Goal: Check status: Check status

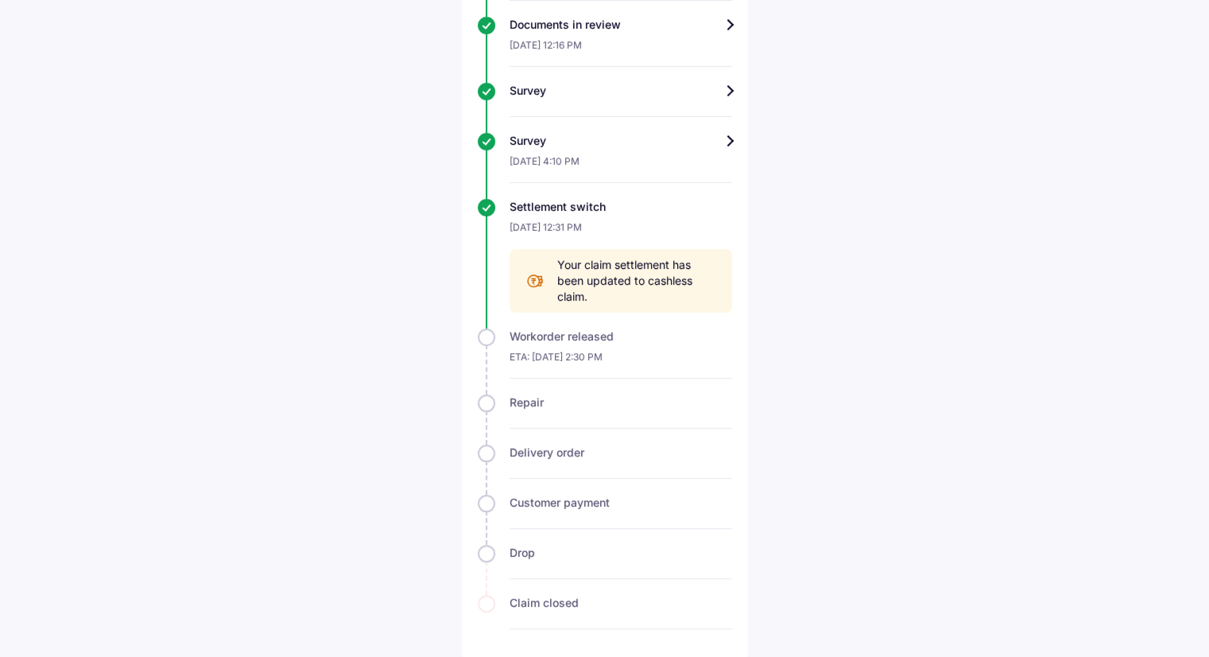
scroll to position [665, 0]
click at [725, 141] on div "Survey" at bounding box center [621, 140] width 223 height 16
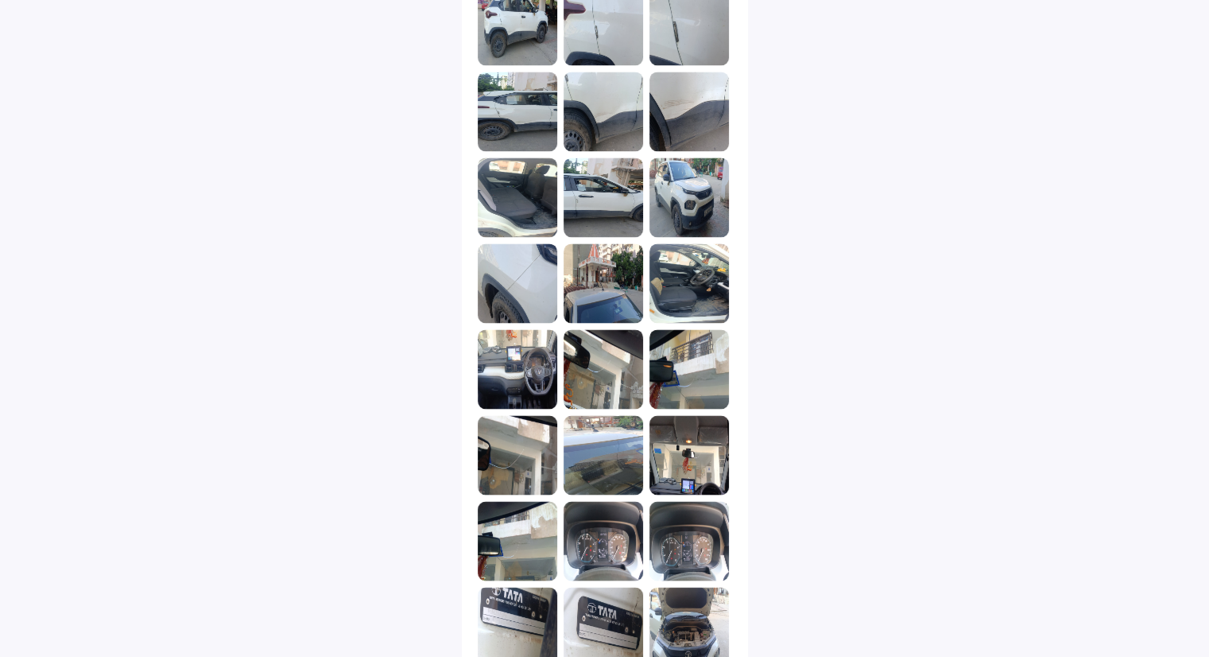
scroll to position [2711, 0]
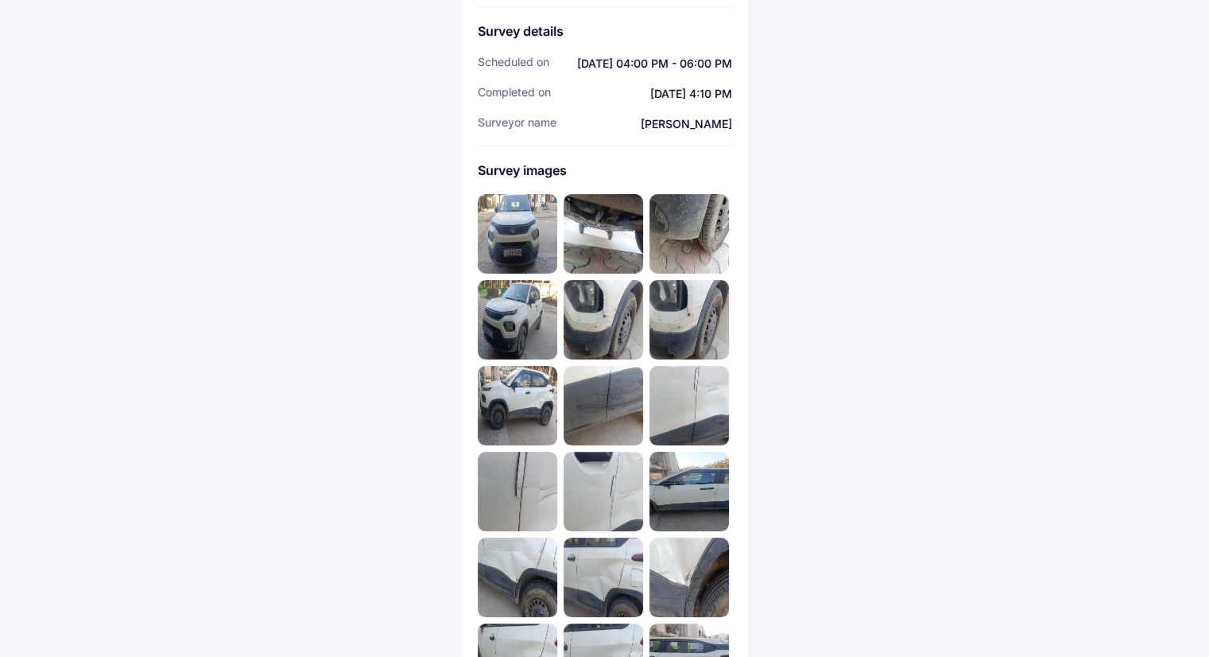
scroll to position [0, 0]
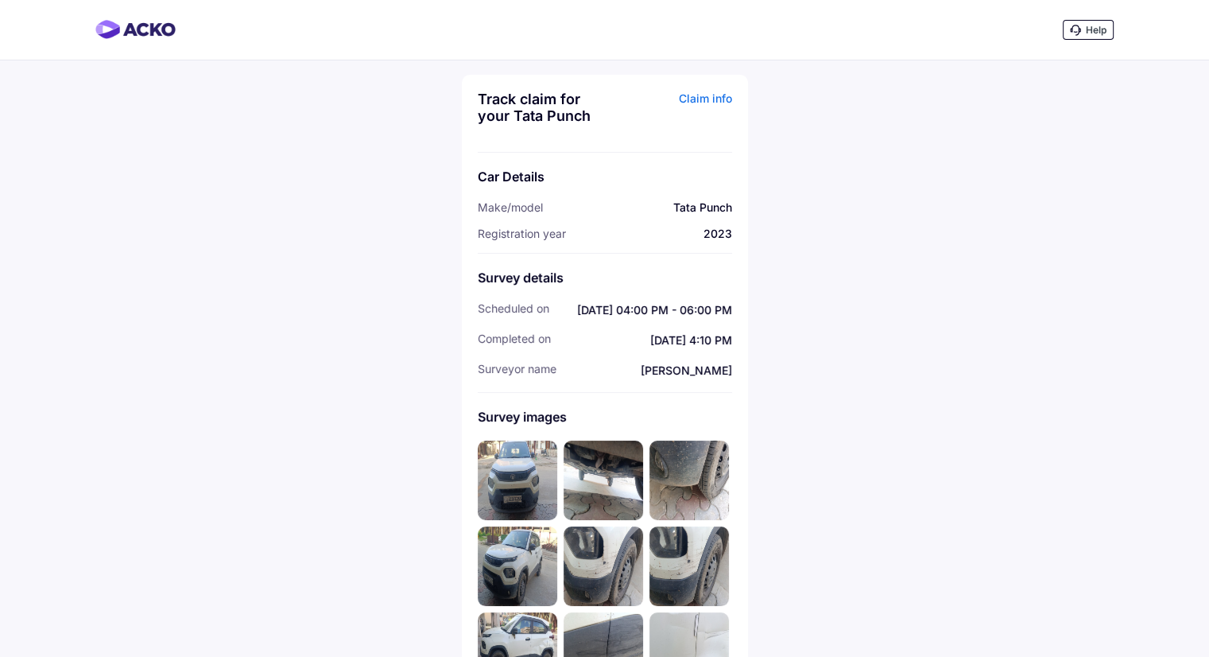
click at [521, 474] on img at bounding box center [517, 479] width 79 height 79
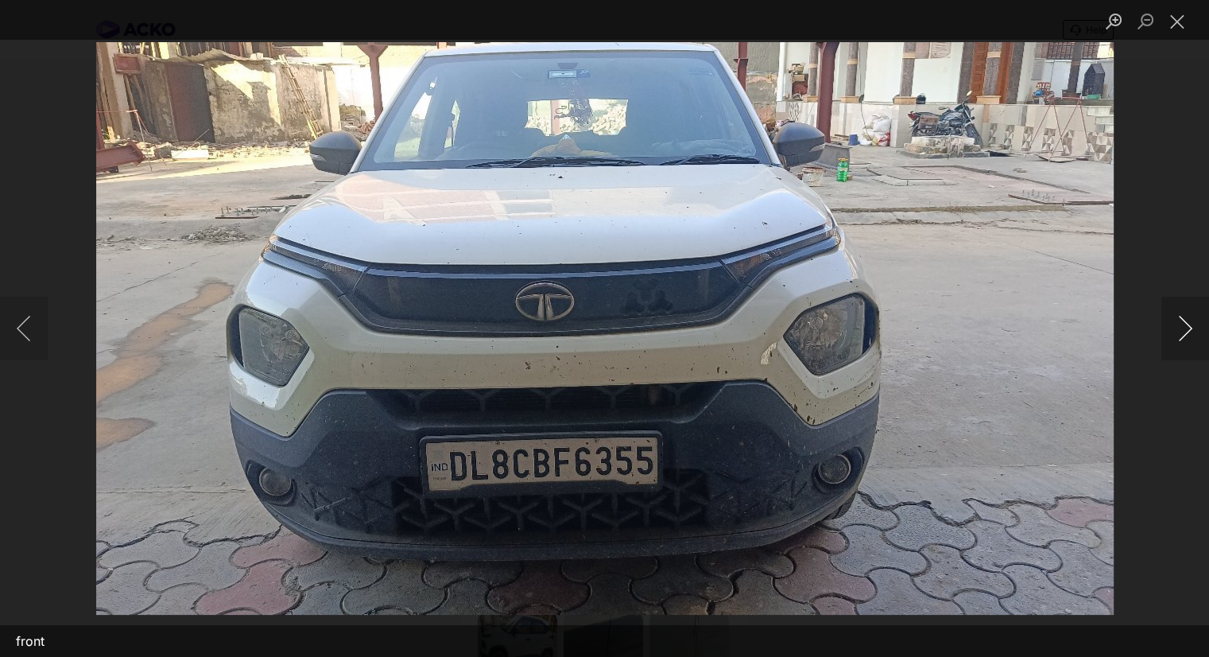
click at [1186, 322] on button "Next image" at bounding box center [1185, 328] width 48 height 64
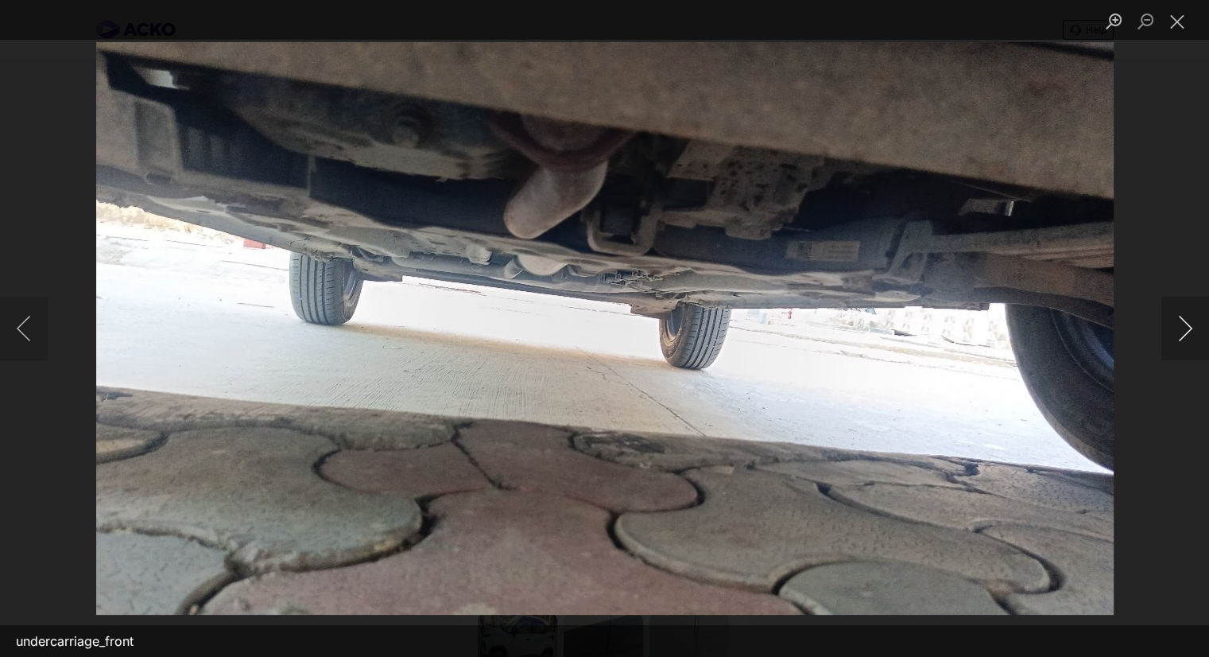
click at [1186, 322] on button "Next image" at bounding box center [1185, 328] width 48 height 64
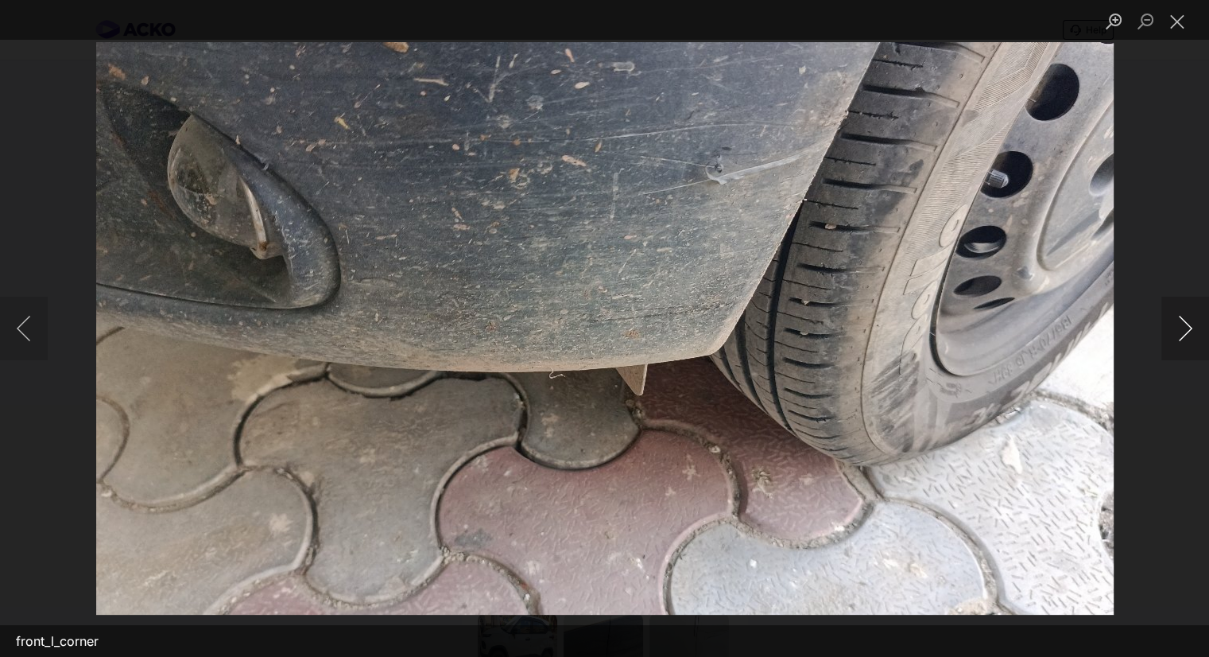
click at [1186, 322] on button "Next image" at bounding box center [1185, 328] width 48 height 64
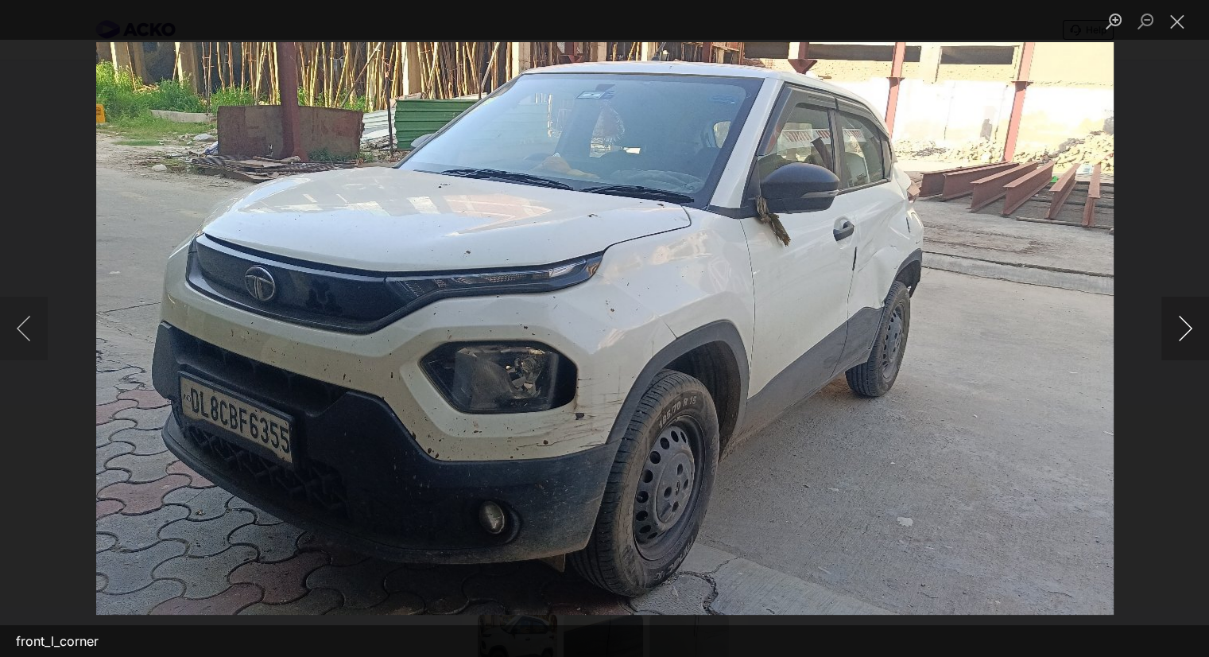
click at [1186, 322] on button "Next image" at bounding box center [1185, 328] width 48 height 64
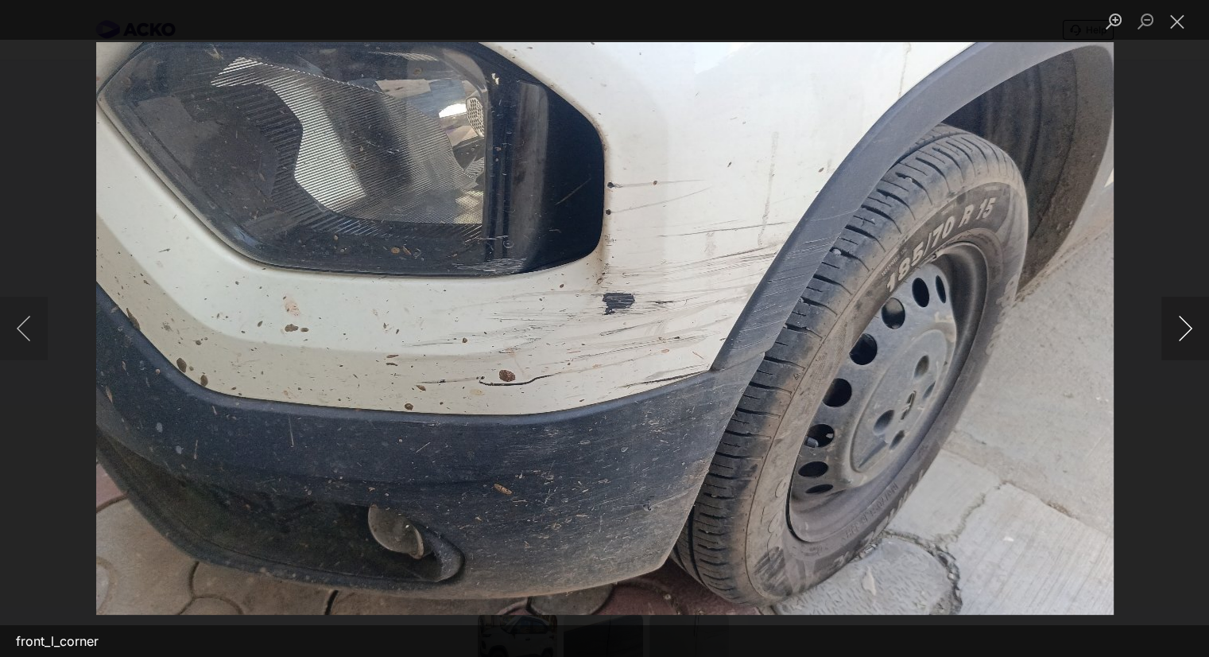
click at [1186, 322] on button "Next image" at bounding box center [1185, 328] width 48 height 64
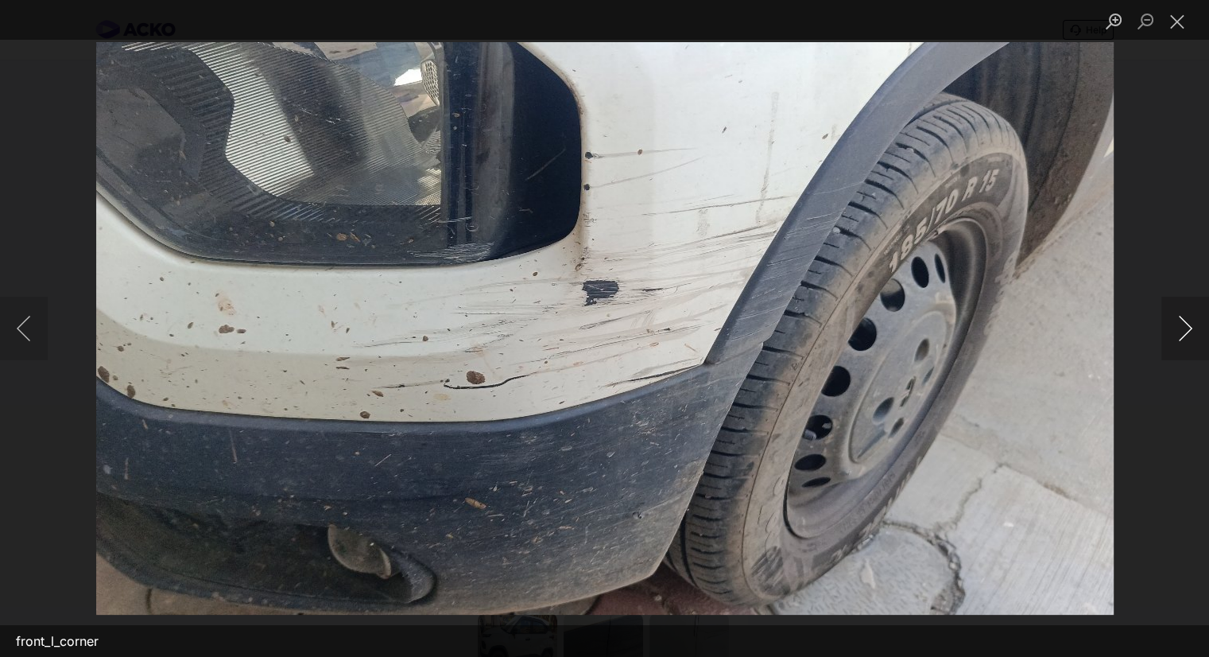
click at [1186, 322] on button "Next image" at bounding box center [1185, 328] width 48 height 64
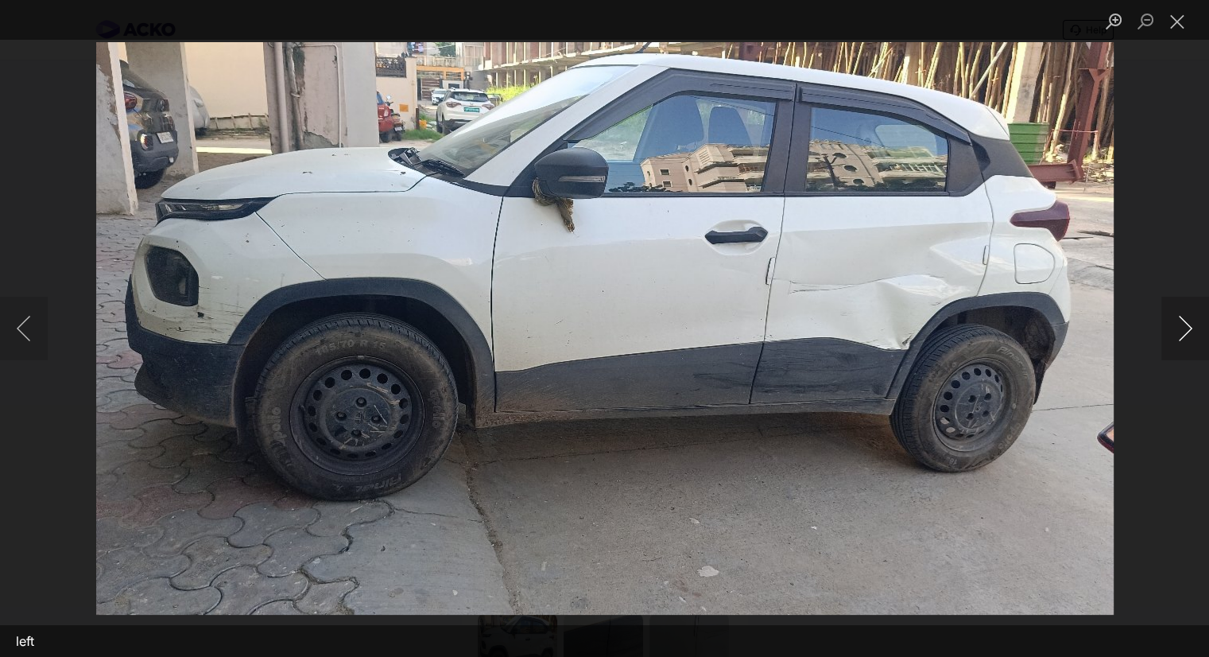
click at [1186, 322] on button "Next image" at bounding box center [1185, 328] width 48 height 64
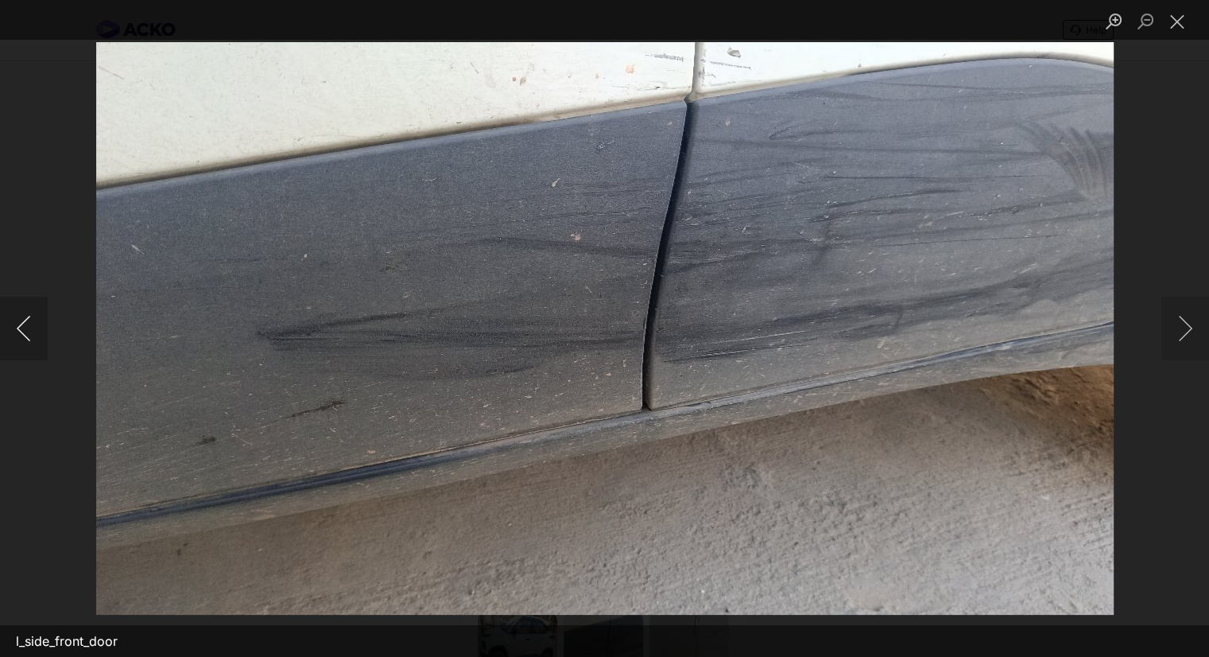
click at [45, 332] on button "Previous image" at bounding box center [24, 328] width 48 height 64
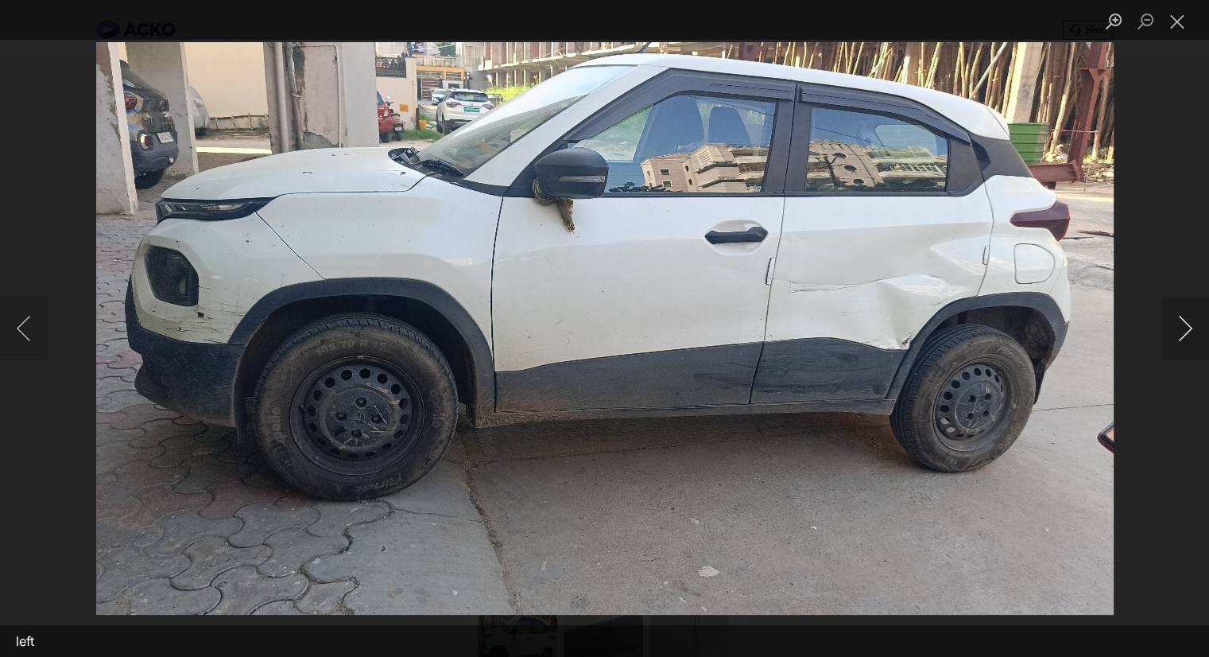
click at [1188, 309] on button "Next image" at bounding box center [1185, 328] width 48 height 64
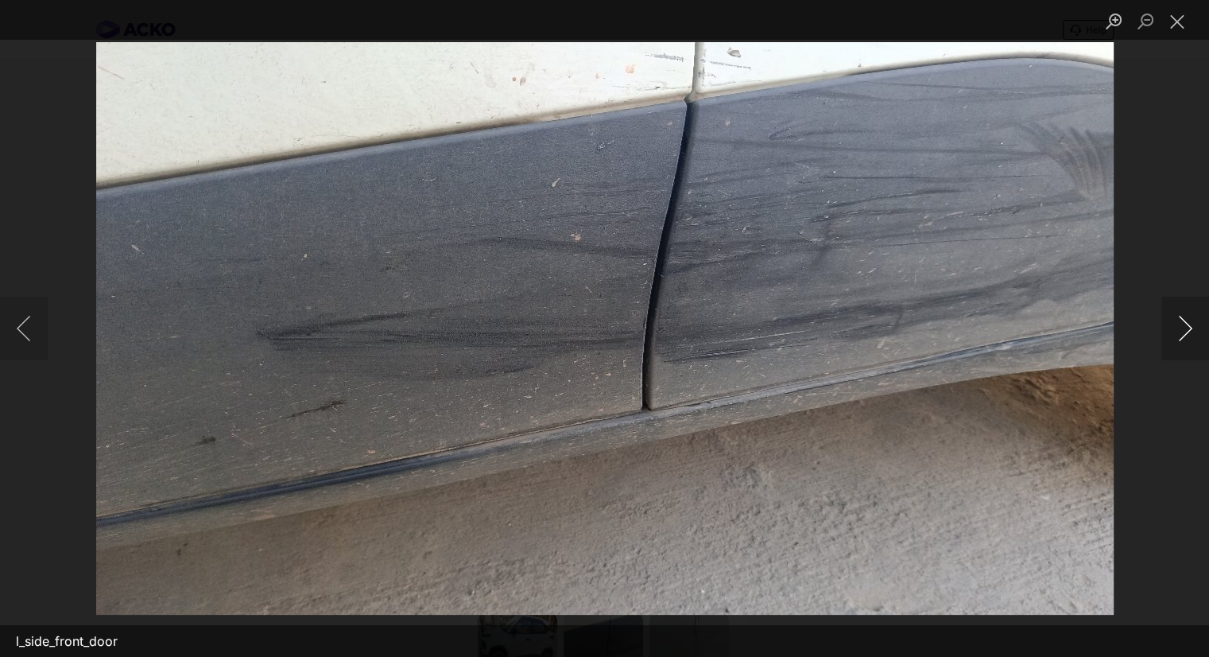
click at [1188, 309] on button "Next image" at bounding box center [1185, 328] width 48 height 64
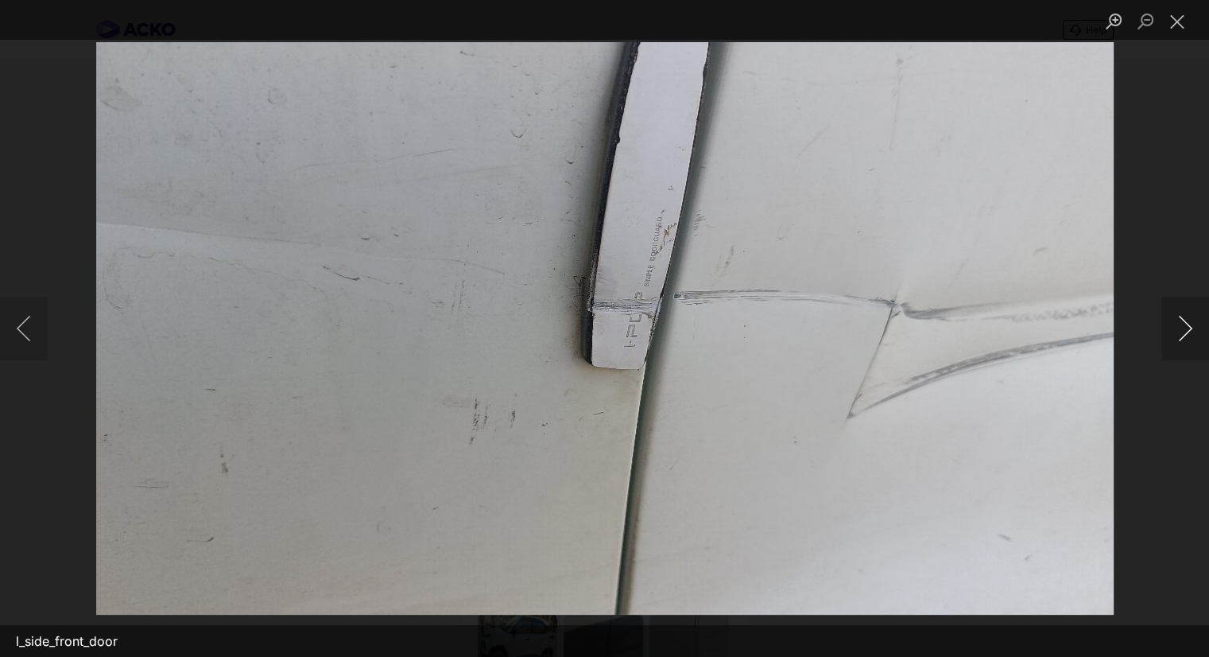
click at [1184, 335] on button "Next image" at bounding box center [1185, 328] width 48 height 64
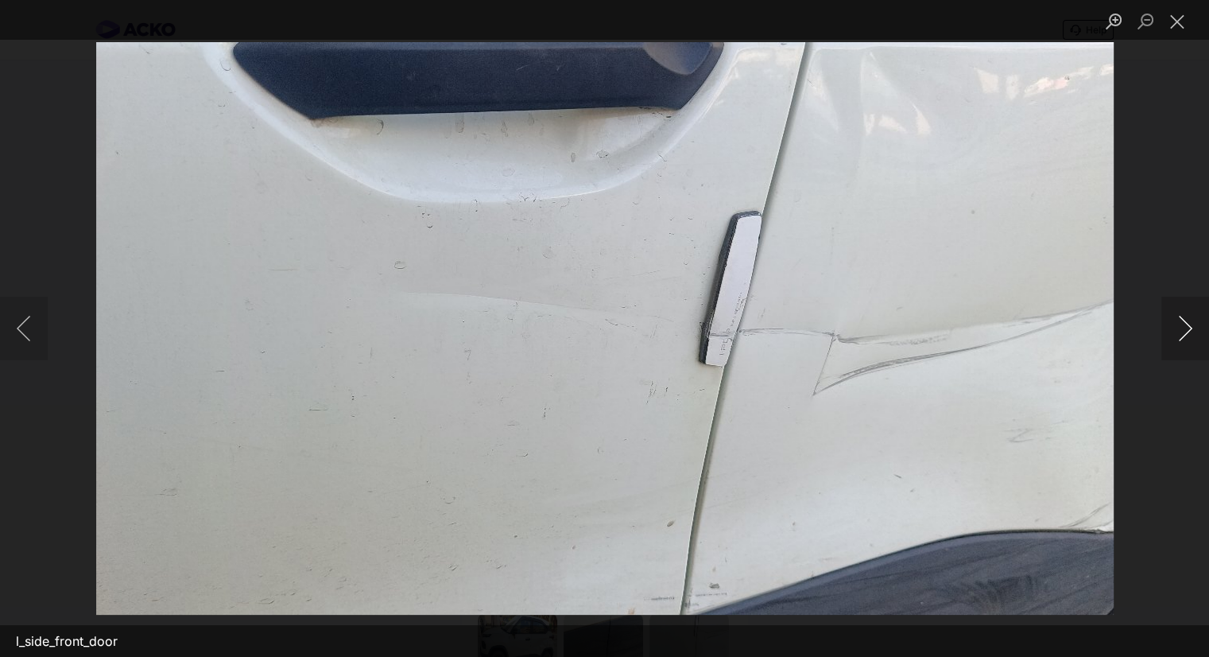
click at [1184, 335] on button "Next image" at bounding box center [1185, 328] width 48 height 64
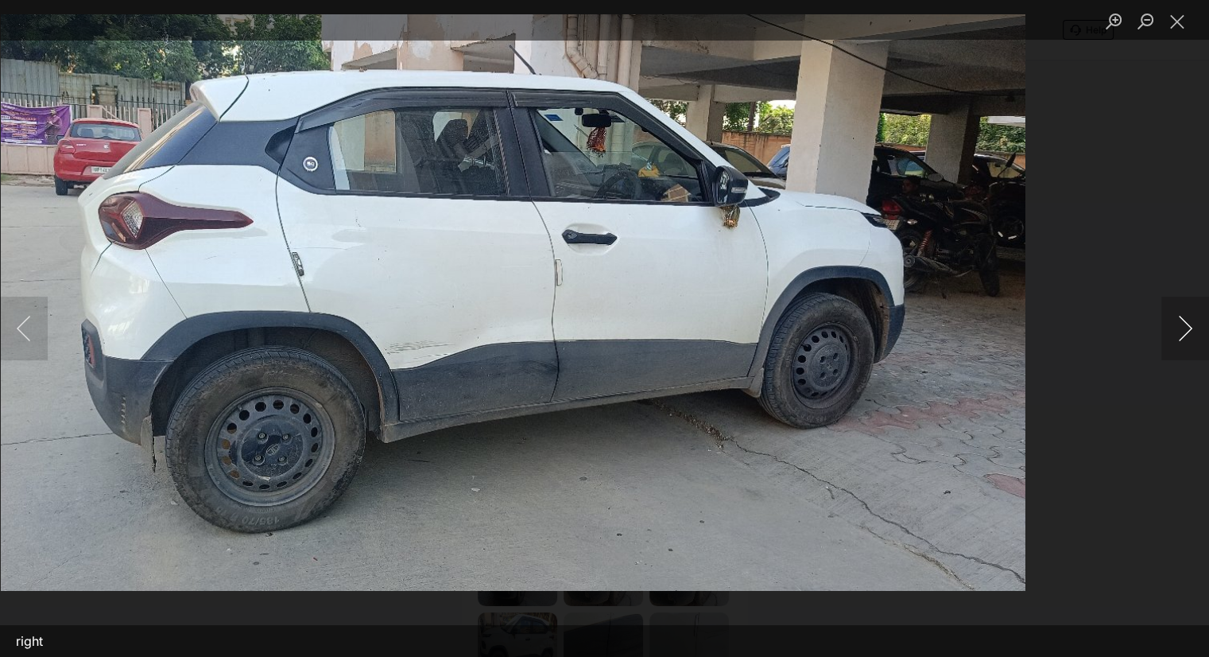
click at [836, 342] on img "Lightbox" at bounding box center [512, 302] width 1025 height 576
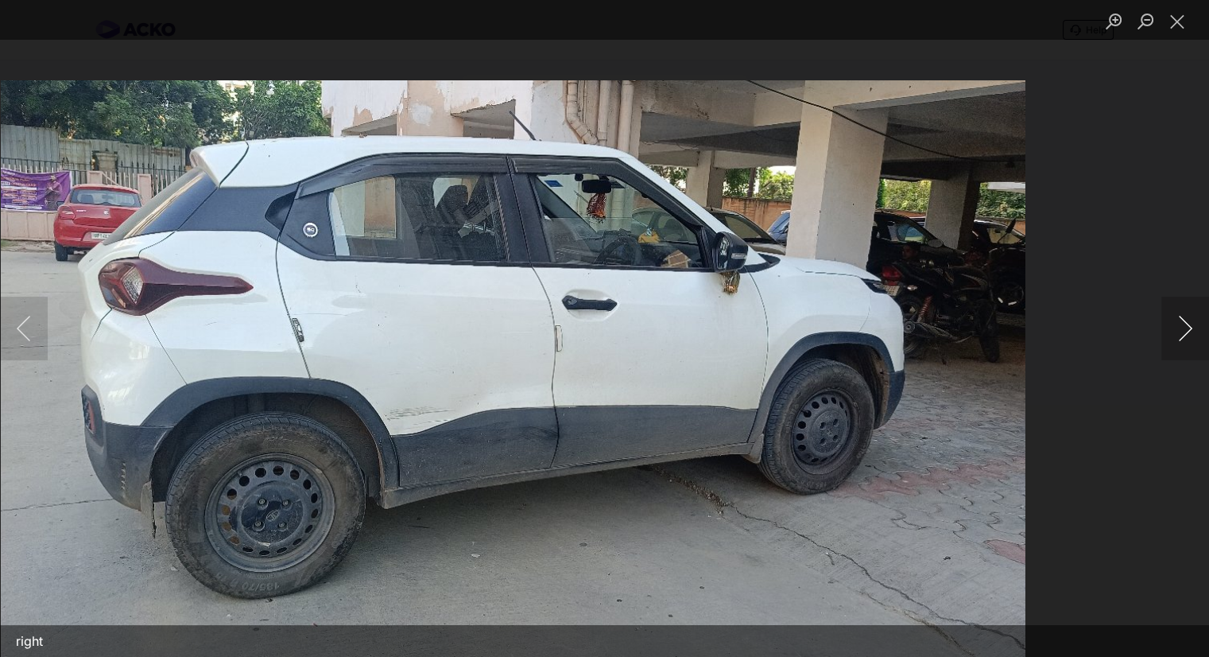
click at [1189, 327] on button "Next image" at bounding box center [1185, 328] width 48 height 64
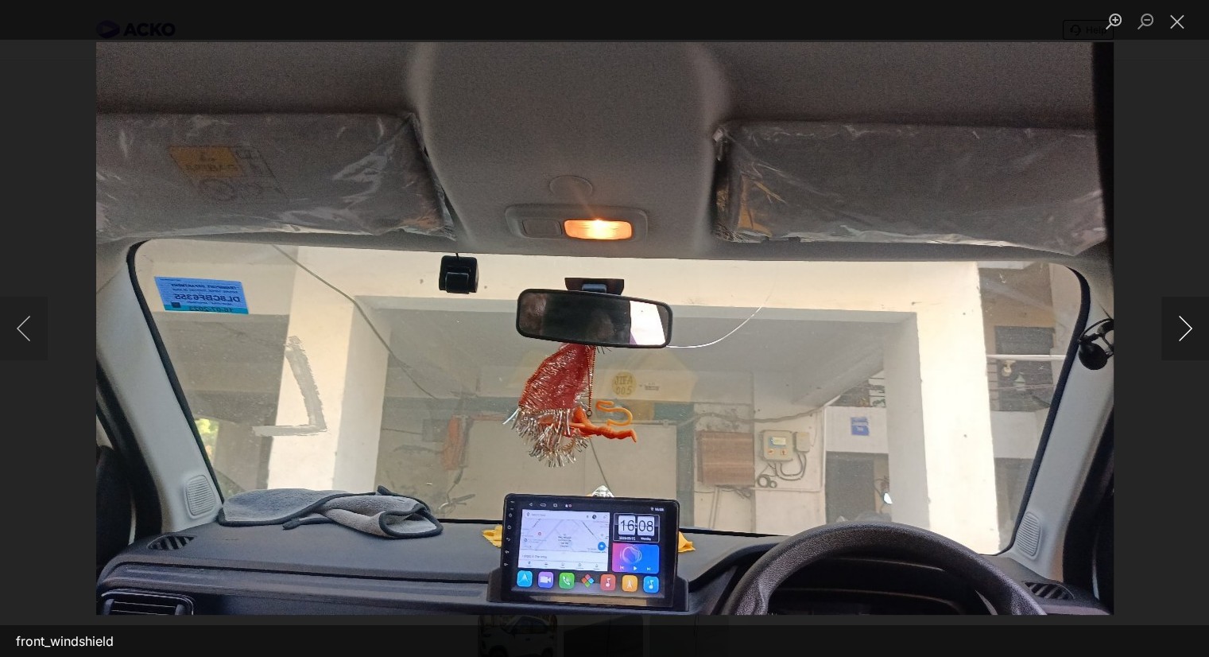
click at [710, 322] on img "Lightbox" at bounding box center [604, 328] width 1017 height 572
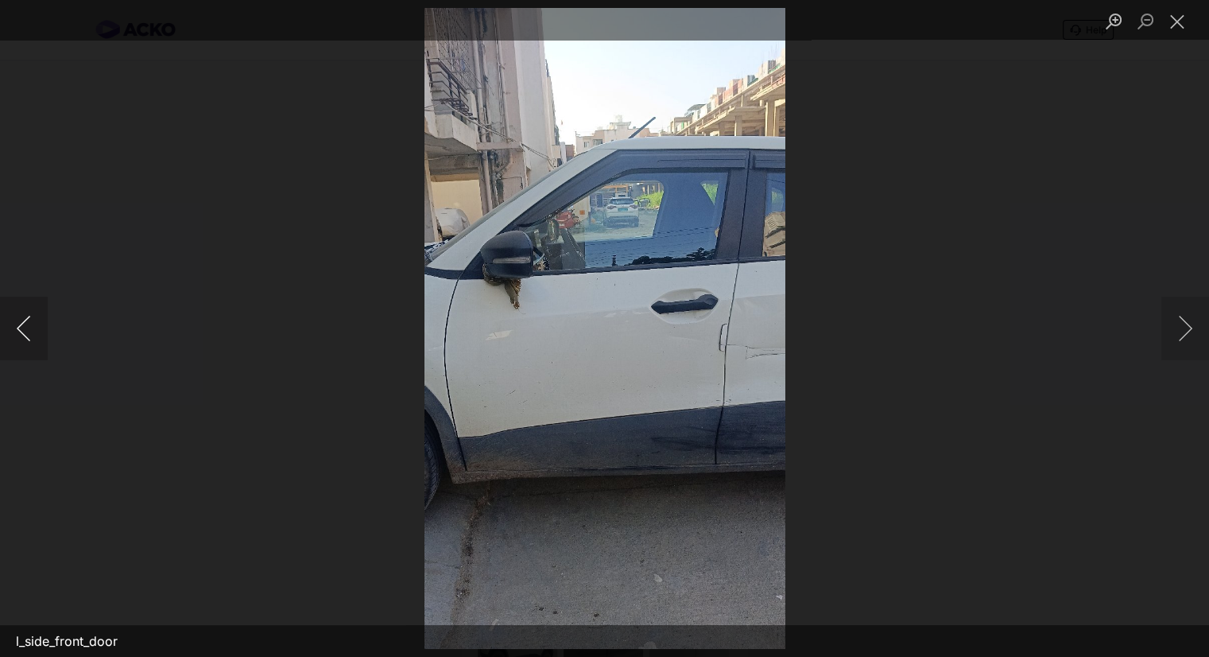
click at [17, 312] on button "Previous image" at bounding box center [24, 328] width 48 height 64
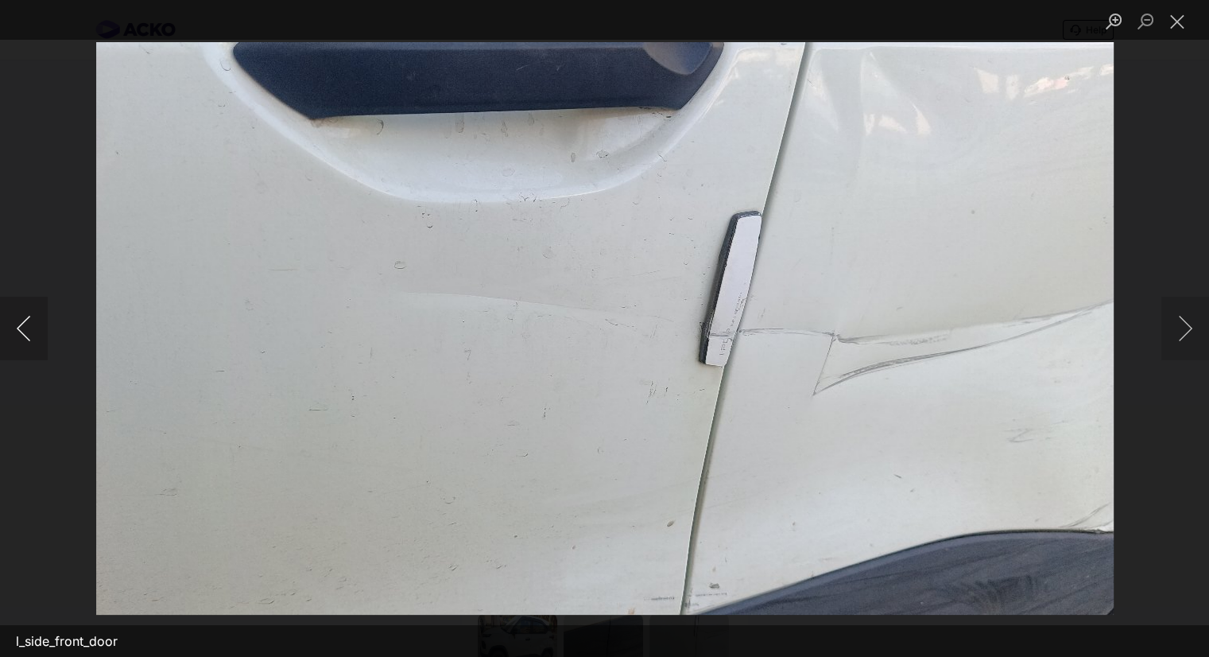
click at [29, 320] on button "Previous image" at bounding box center [24, 328] width 48 height 64
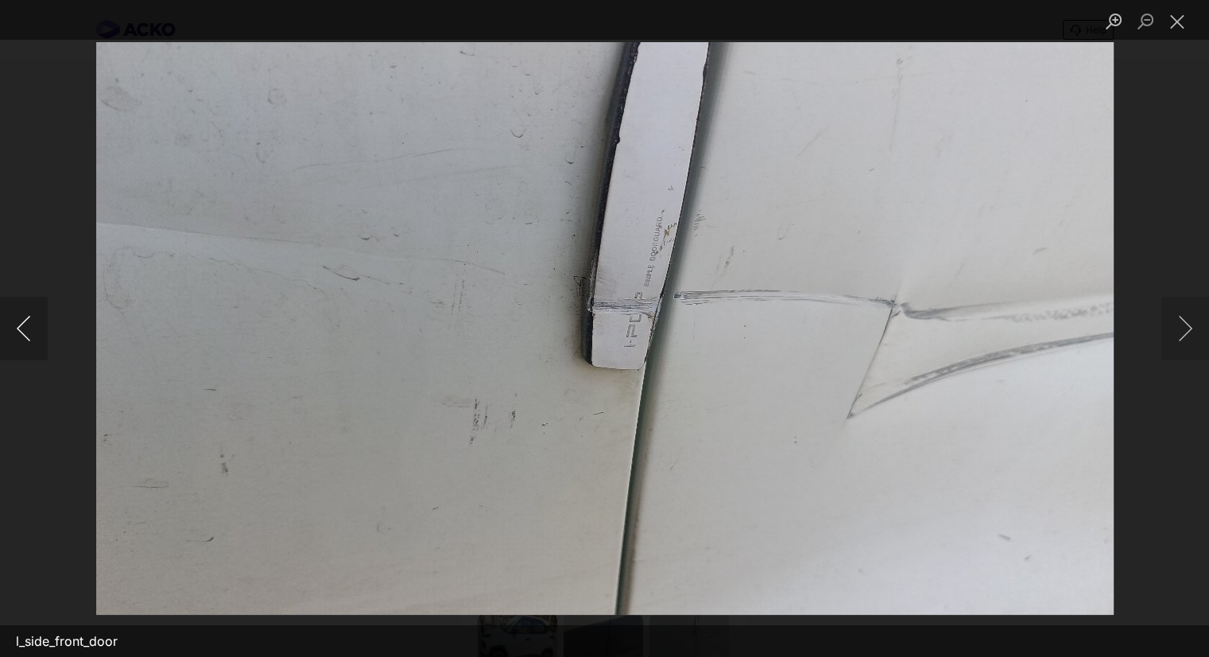
click at [29, 320] on button "Previous image" at bounding box center [24, 328] width 48 height 64
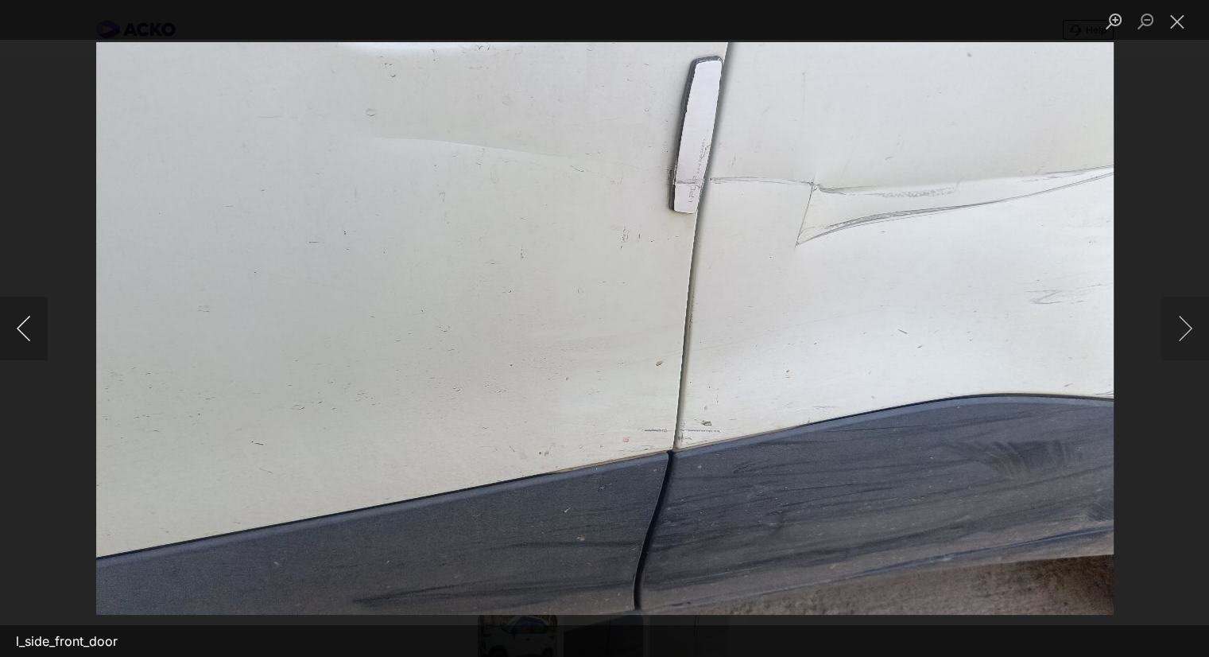
click at [9, 311] on button "Previous image" at bounding box center [24, 328] width 48 height 64
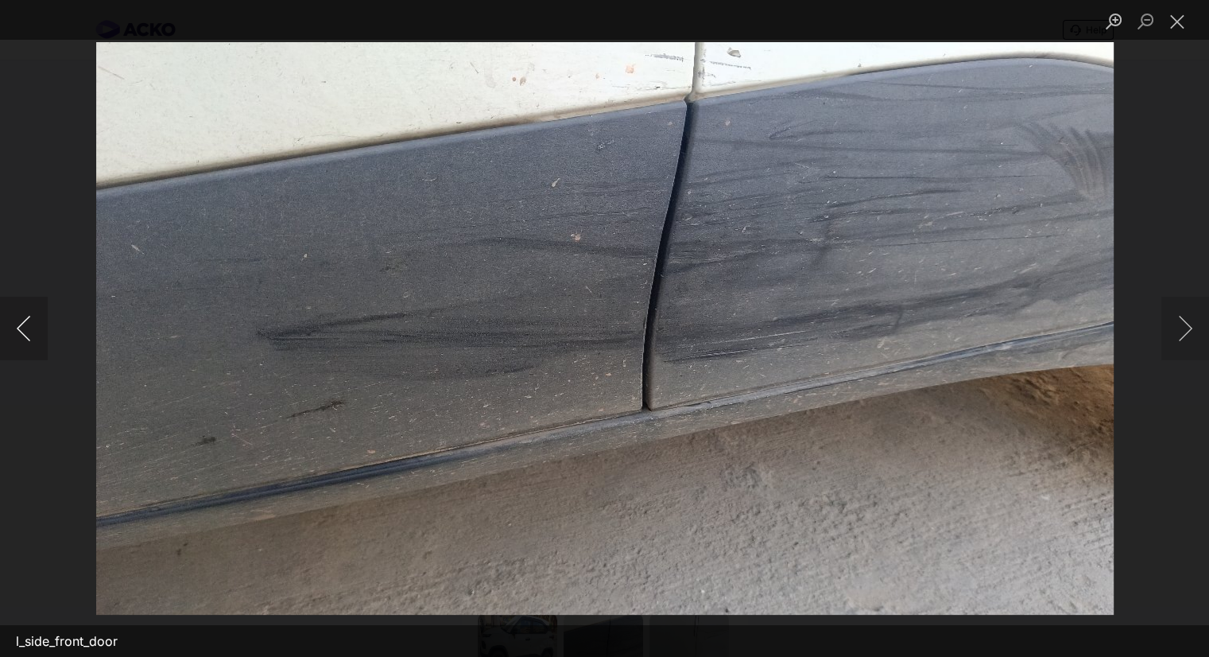
click at [9, 311] on button "Previous image" at bounding box center [24, 328] width 48 height 64
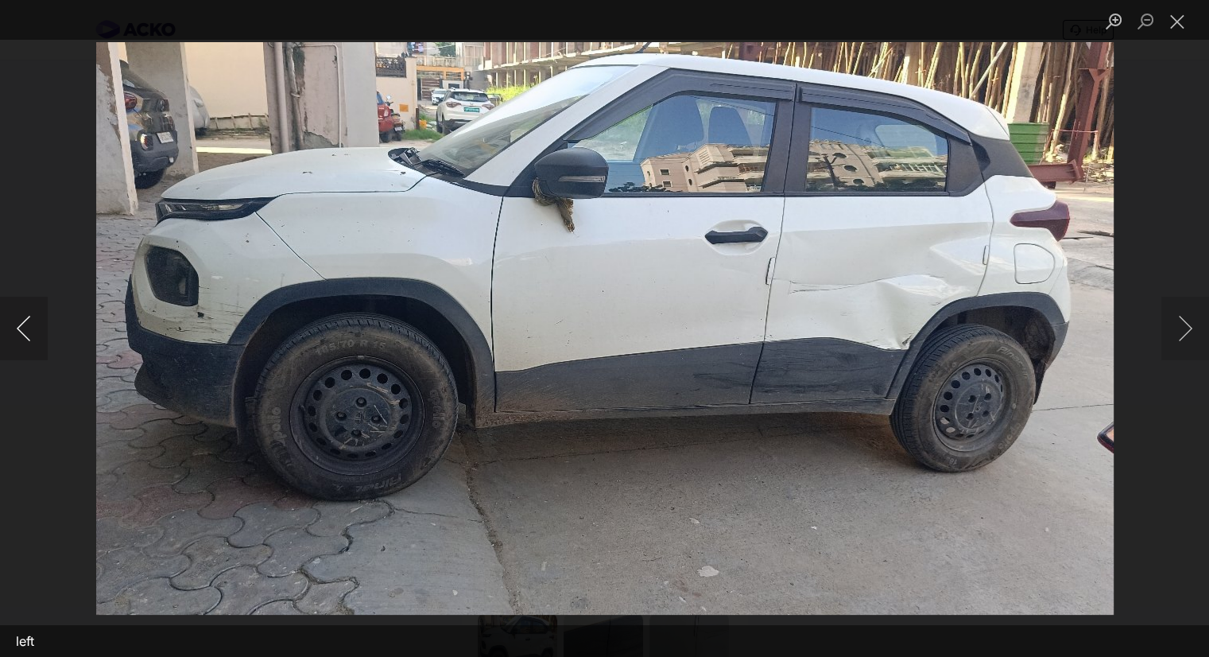
click at [15, 322] on button "Previous image" at bounding box center [24, 328] width 48 height 64
click at [1185, 317] on button "Next image" at bounding box center [1185, 328] width 48 height 64
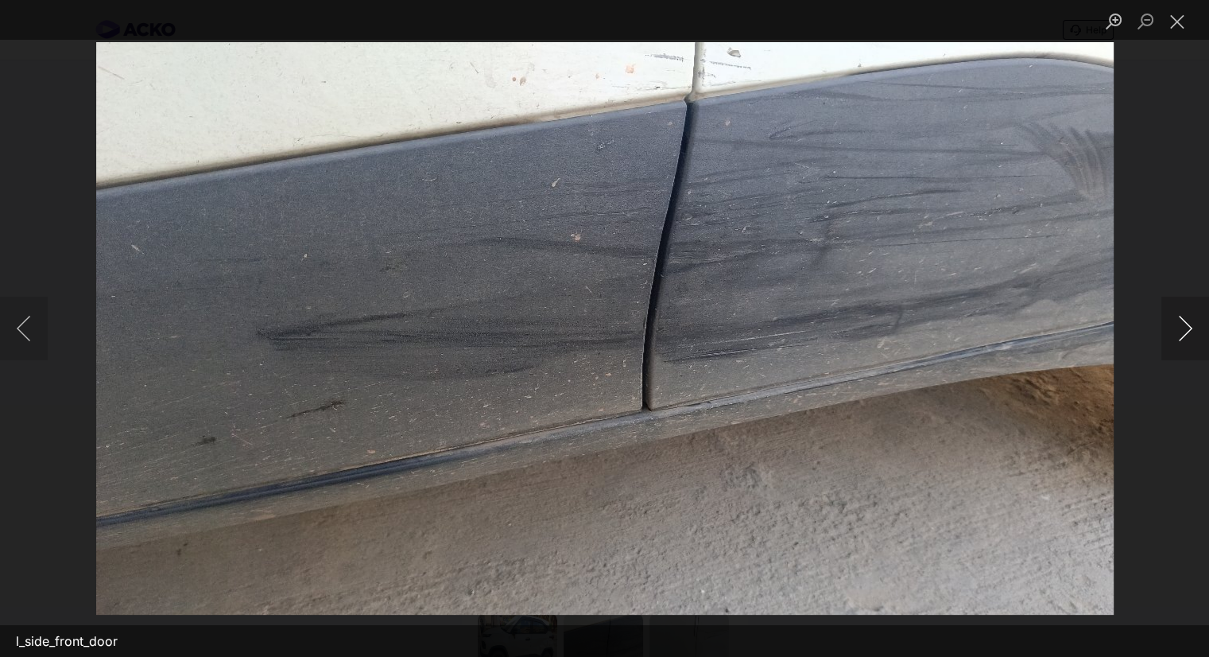
click at [1185, 317] on button "Next image" at bounding box center [1185, 328] width 48 height 64
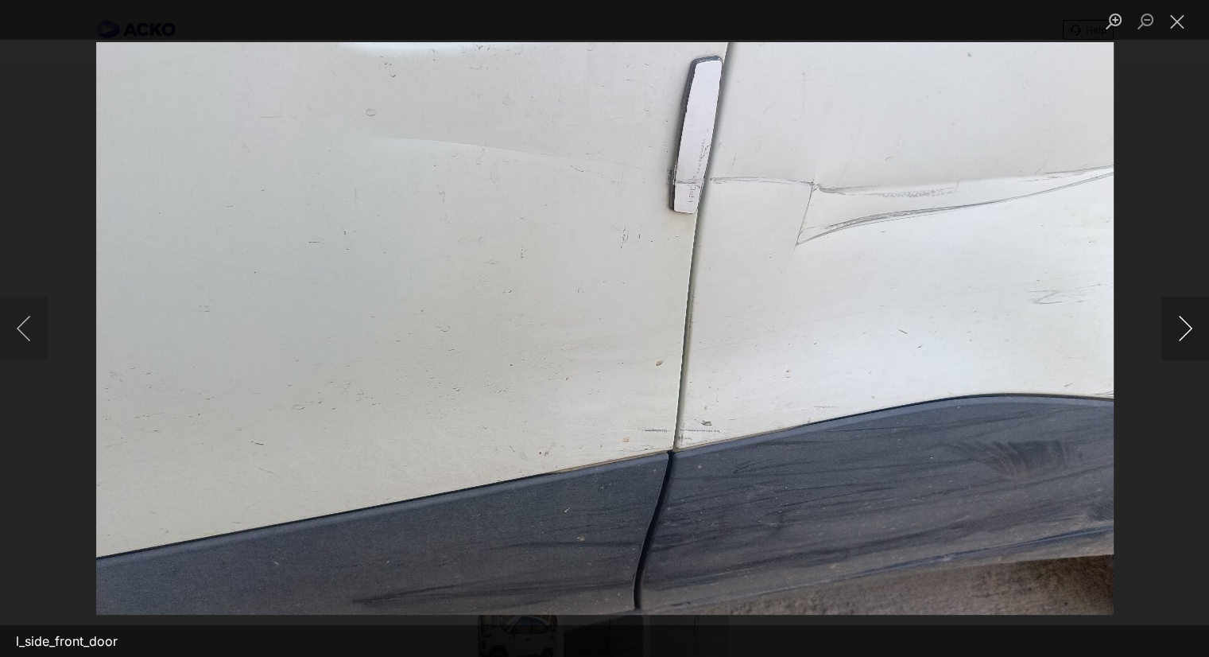
click at [1185, 317] on button "Next image" at bounding box center [1185, 328] width 48 height 64
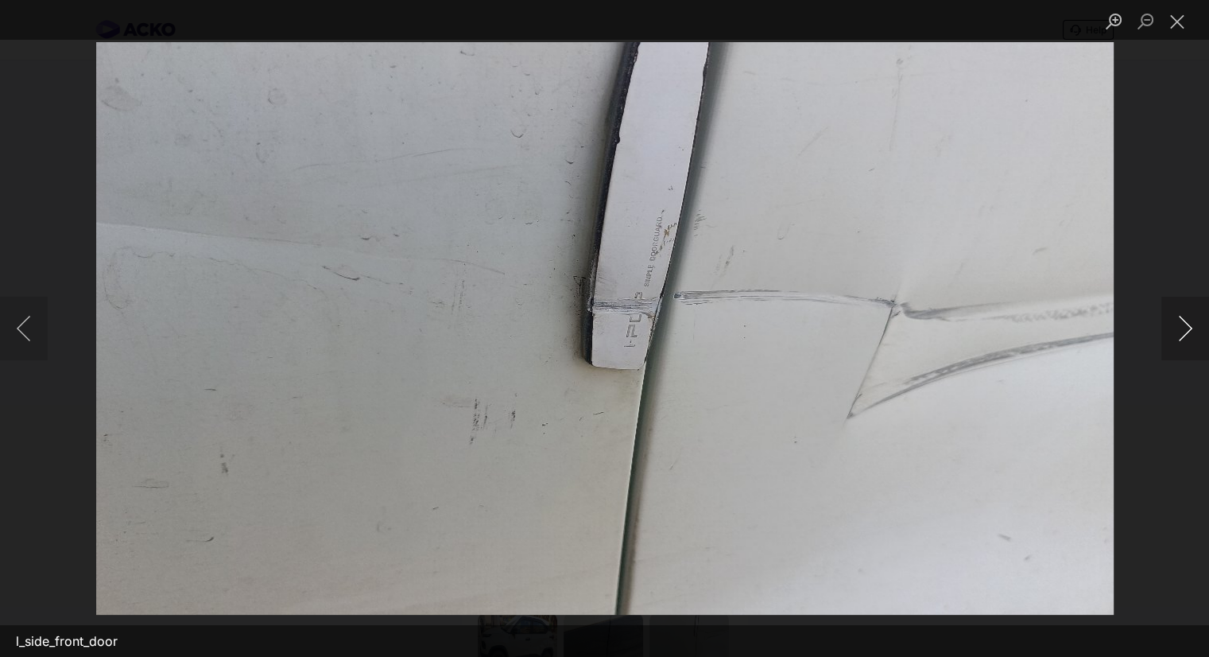
click at [1185, 317] on button "Next image" at bounding box center [1185, 328] width 48 height 64
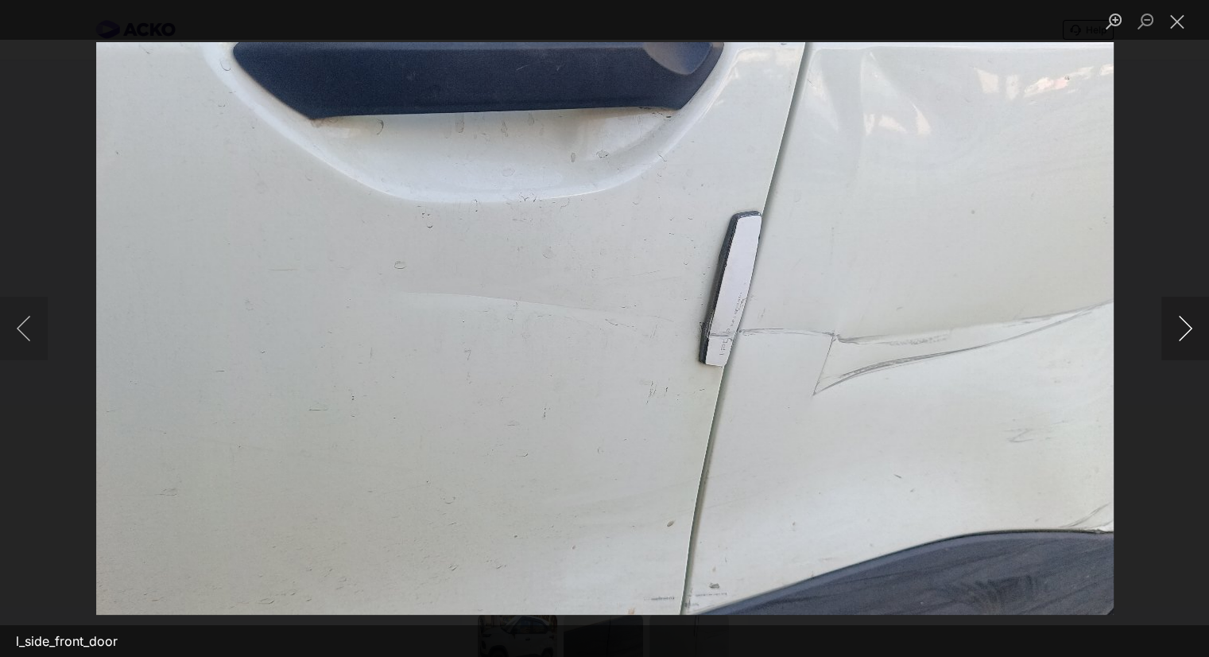
click at [1189, 327] on button "Next image" at bounding box center [1185, 328] width 48 height 64
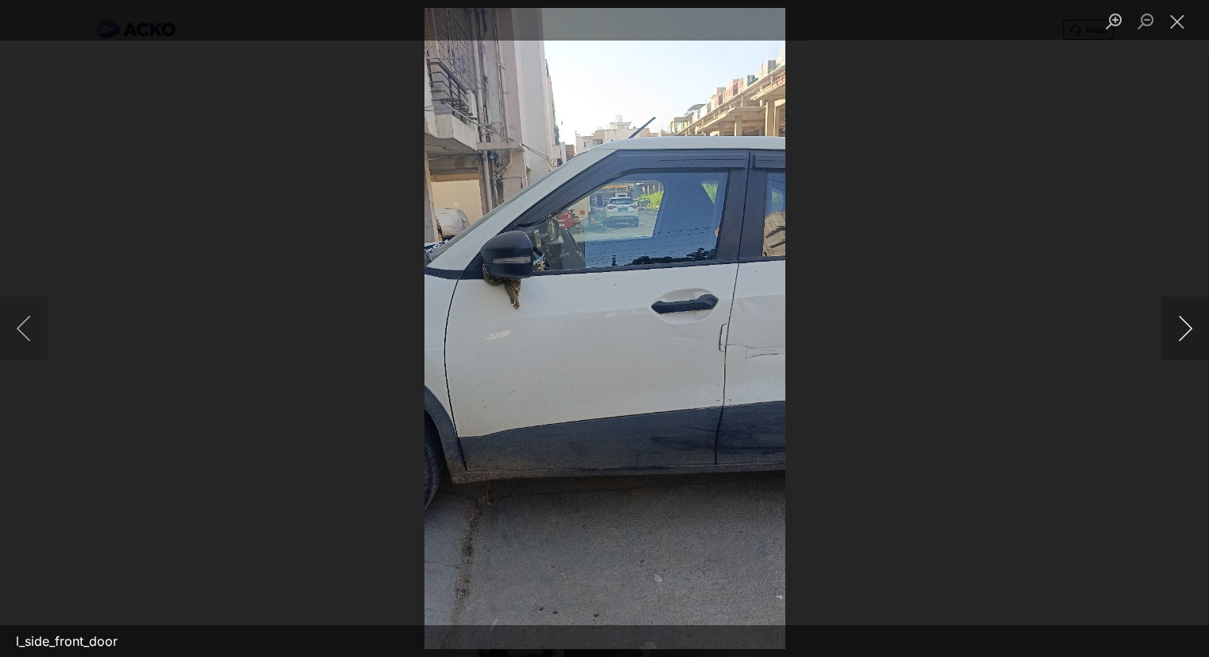
click at [1189, 327] on button "Next image" at bounding box center [1185, 328] width 48 height 64
